Goal: Transaction & Acquisition: Purchase product/service

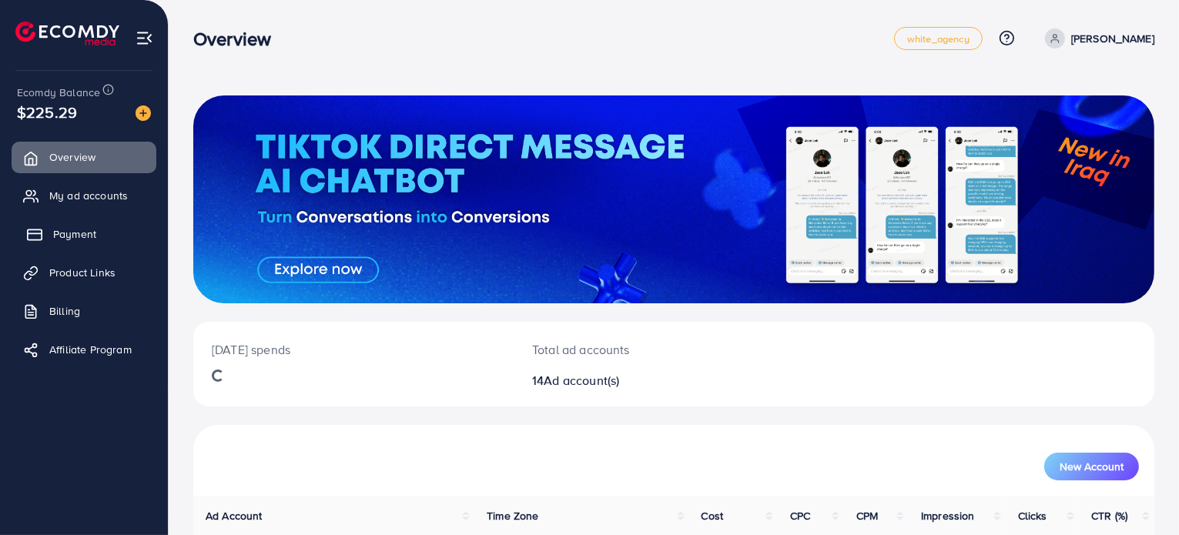
click at [89, 233] on span "Payment" at bounding box center [74, 233] width 43 height 15
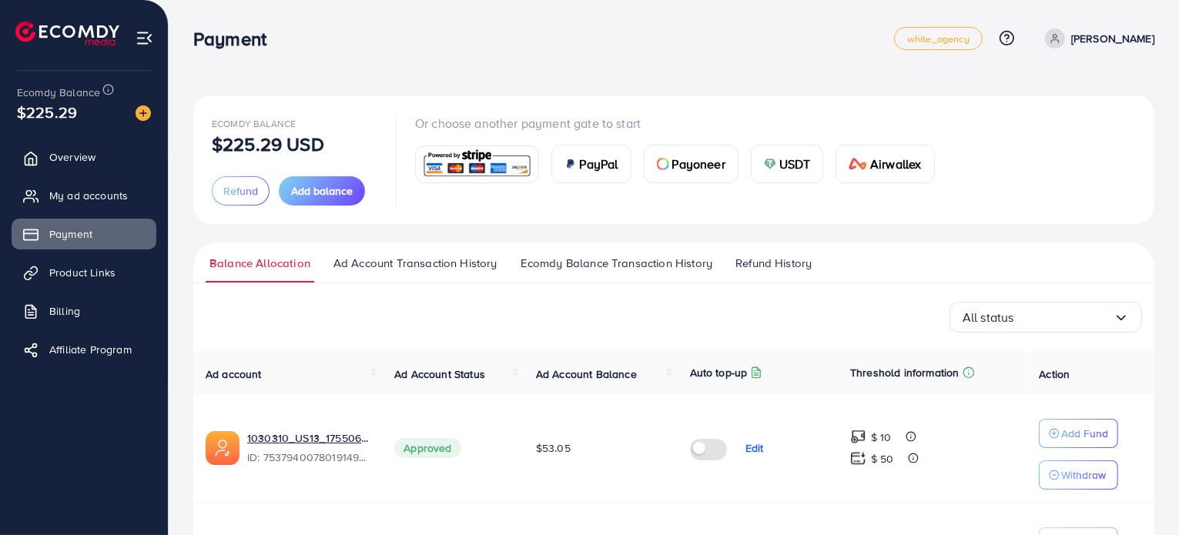
click at [687, 166] on span "Payoneer" at bounding box center [698, 164] width 53 height 18
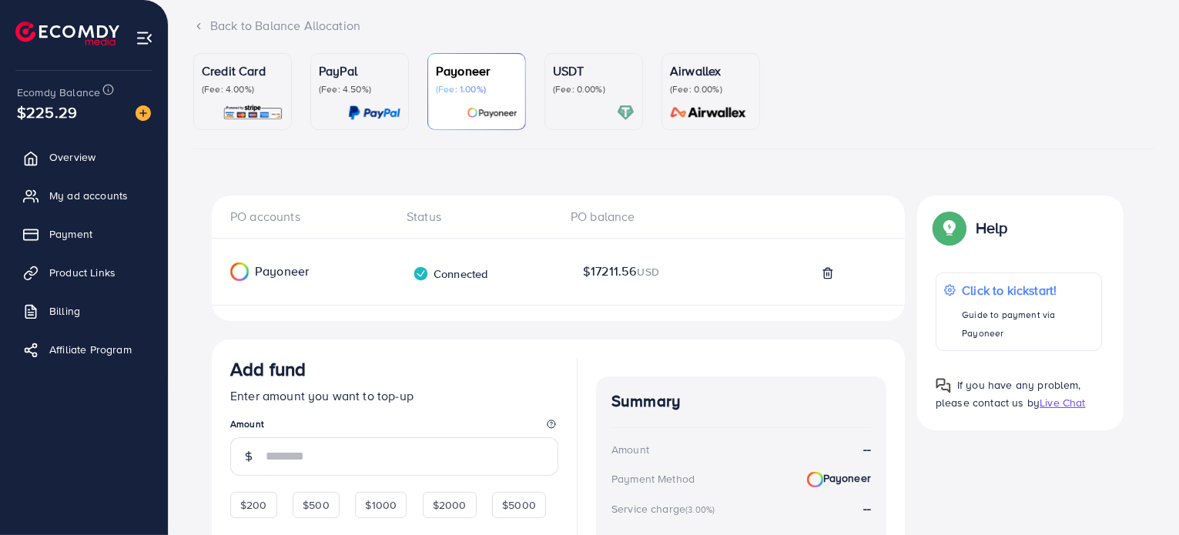
scroll to position [189, 0]
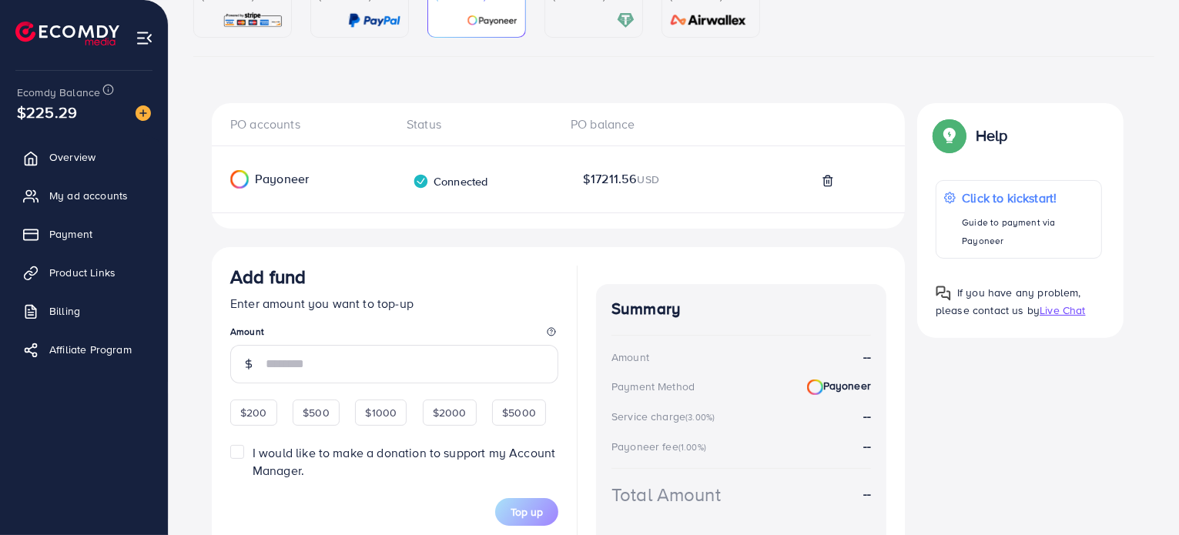
click at [436, 353] on input "number" at bounding box center [412, 364] width 293 height 39
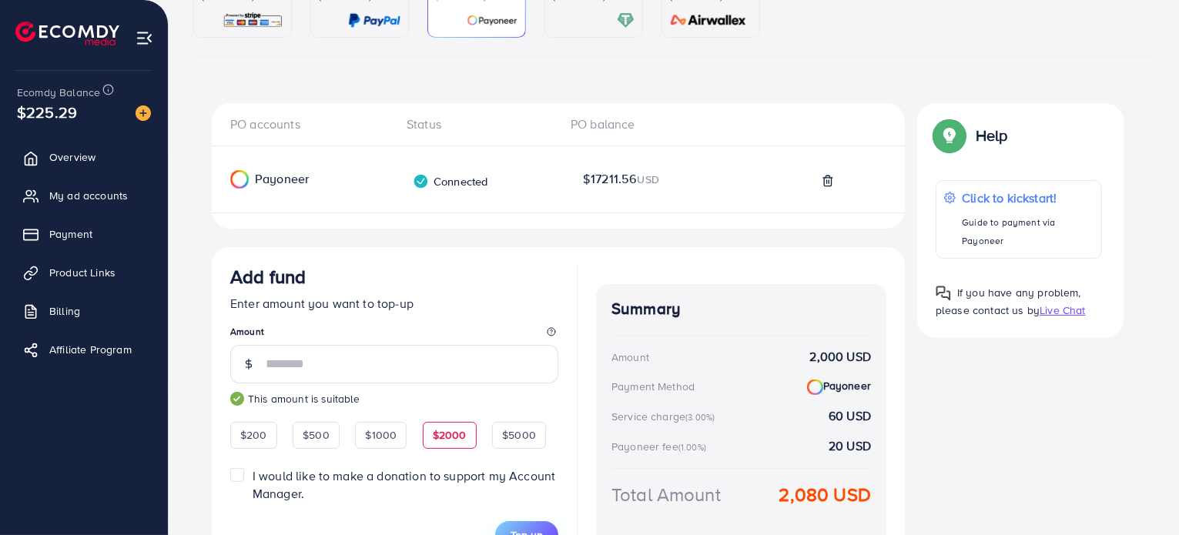
type input "****"
click at [529, 521] on button "Top up" at bounding box center [526, 535] width 63 height 28
